Goal: Task Accomplishment & Management: Use online tool/utility

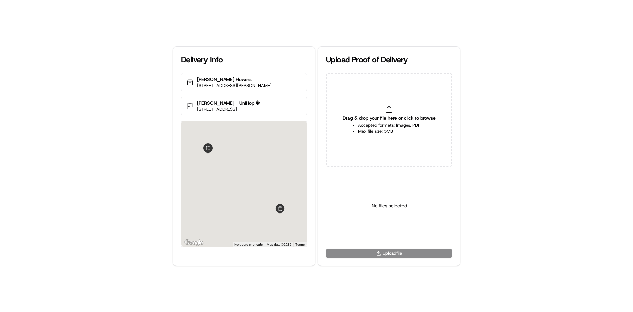
click at [375, 107] on div "Drag & drop your file here or click to browse Accepted formats: Images, PDF Max…" at bounding box center [389, 120] width 126 height 94
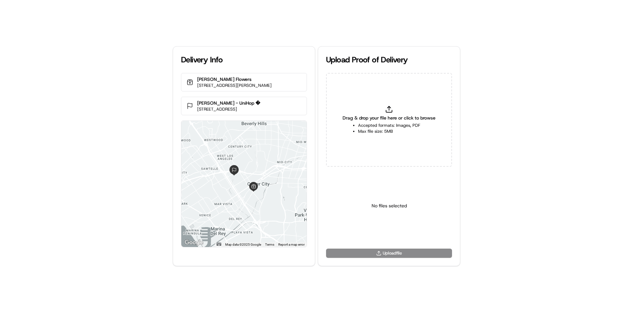
type input "C:\fakepath\WhatsApp Image [DATE] 11.18.11_b25f7788.jpg"
click at [379, 229] on html "Delivery Info [PERSON_NAME] Flowers [STREET_ADDRESS][PERSON_NAME] [PERSON_NAME]…" at bounding box center [316, 156] width 633 height 312
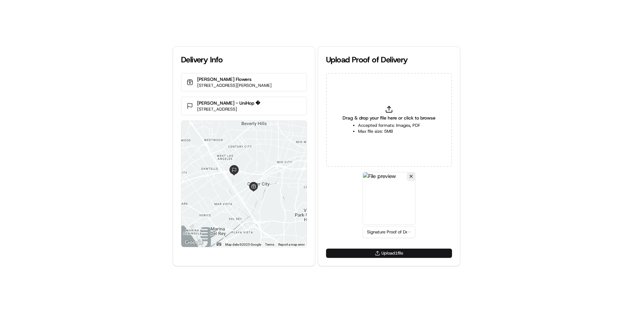
click at [392, 254] on button "Upload 1 file" at bounding box center [389, 252] width 126 height 9
